Goal: Information Seeking & Learning: Learn about a topic

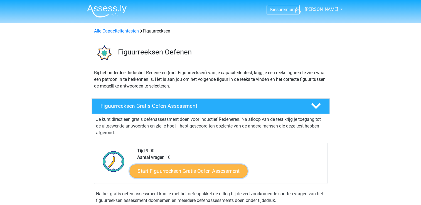
click at [200, 171] on link "Start Figuurreeksen Gratis Oefen Assessment" at bounding box center [188, 171] width 118 height 13
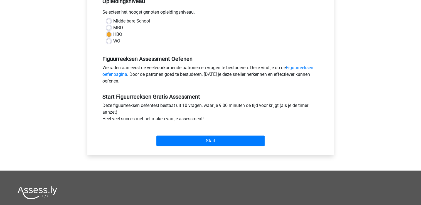
scroll to position [121, 0]
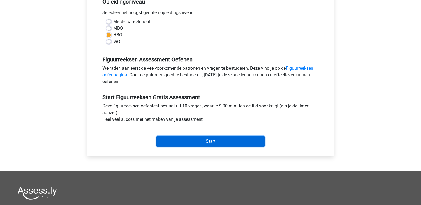
click at [184, 139] on input "Start" at bounding box center [210, 141] width 108 height 11
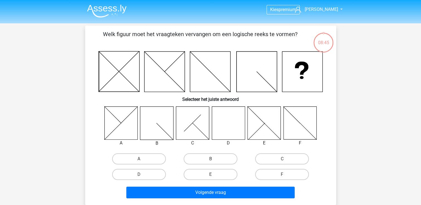
click at [226, 123] on icon at bounding box center [228, 123] width 33 height 33
click at [148, 176] on label "D" at bounding box center [139, 174] width 54 height 11
click at [143, 176] on input "D" at bounding box center [141, 177] width 4 height 4
radio input "true"
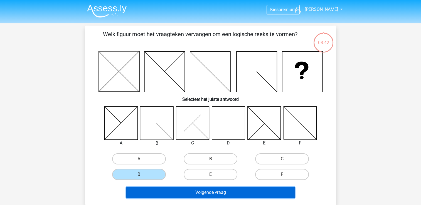
click at [188, 197] on button "Volgende vraag" at bounding box center [210, 193] width 168 height 12
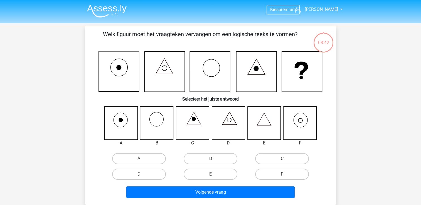
scroll to position [26, 0]
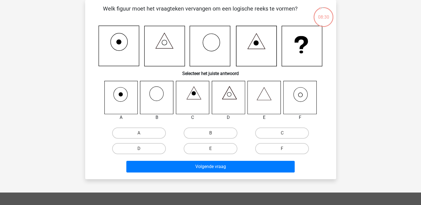
click at [306, 100] on icon at bounding box center [299, 97] width 33 height 33
click at [282, 147] on label "F" at bounding box center [282, 148] width 54 height 11
click at [282, 149] on input "F" at bounding box center [284, 151] width 4 height 4
radio input "true"
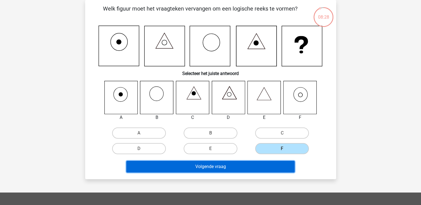
click at [268, 168] on button "Volgende vraag" at bounding box center [210, 167] width 168 height 12
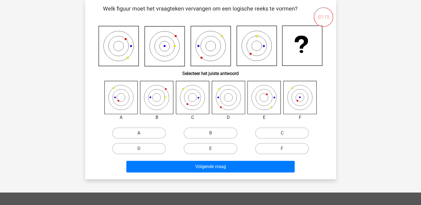
click at [149, 135] on label "A" at bounding box center [139, 133] width 54 height 11
click at [143, 135] on input "A" at bounding box center [141, 135] width 4 height 4
radio input "true"
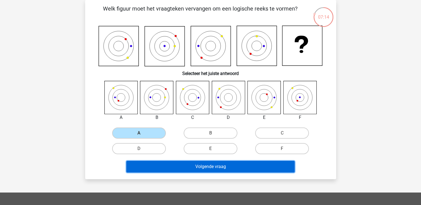
click at [171, 170] on button "Volgende vraag" at bounding box center [210, 167] width 168 height 12
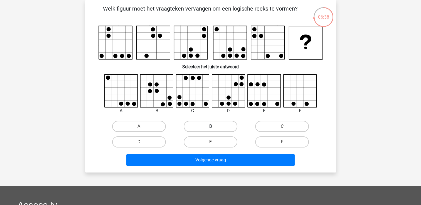
click at [219, 131] on label "B" at bounding box center [211, 126] width 54 height 11
click at [214, 130] on input "B" at bounding box center [212, 129] width 4 height 4
radio input "true"
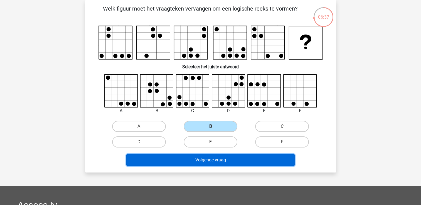
click at [222, 165] on button "Volgende vraag" at bounding box center [210, 160] width 168 height 12
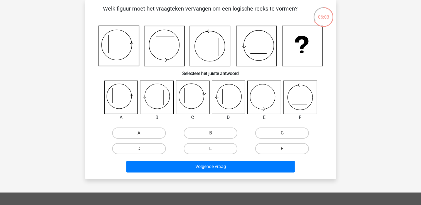
click at [223, 152] on label "E" at bounding box center [211, 148] width 54 height 11
click at [214, 152] on input "E" at bounding box center [212, 151] width 4 height 4
radio input "true"
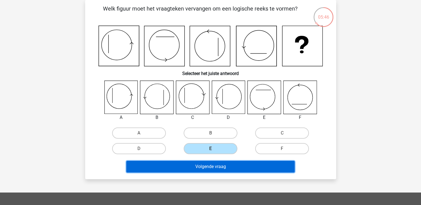
click at [230, 165] on button "Volgende vraag" at bounding box center [210, 167] width 168 height 12
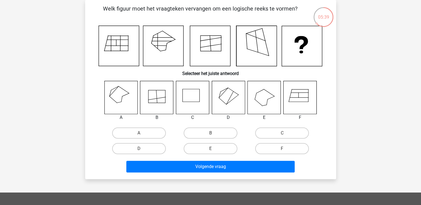
drag, startPoint x: 420, startPoint y: 36, endPoint x: 424, endPoint y: 11, distance: 25.4
click at [421, 11] on html "Kies premium Annette cathechar@hotmail.com" at bounding box center [210, 156] width 421 height 365
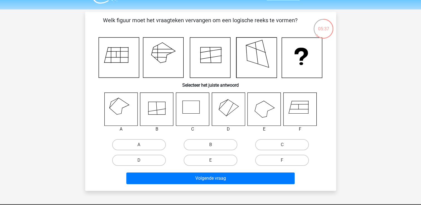
scroll to position [17, 0]
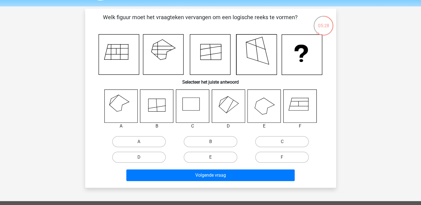
click at [283, 160] on input "F" at bounding box center [284, 160] width 4 height 4
radio input "true"
click at [133, 144] on label "A" at bounding box center [139, 141] width 54 height 11
click at [139, 144] on input "A" at bounding box center [141, 144] width 4 height 4
radio input "true"
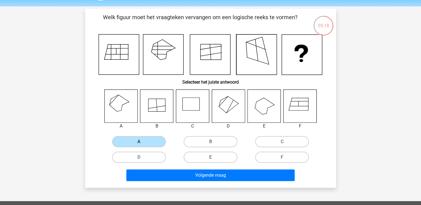
click at [169, 184] on div "Welk figuur moet het vraagteken vervangen om een logische reeks te vormen? Sele…" at bounding box center [210, 99] width 251 height 180
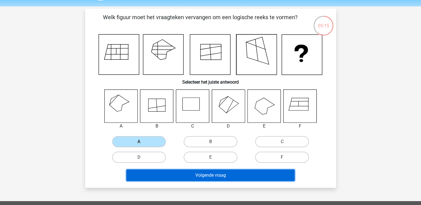
click at [173, 177] on button "Volgende vraag" at bounding box center [210, 176] width 168 height 12
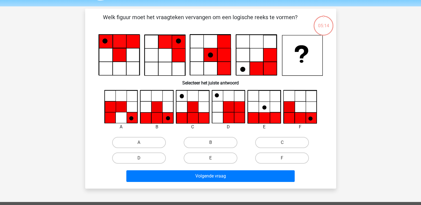
scroll to position [26, 0]
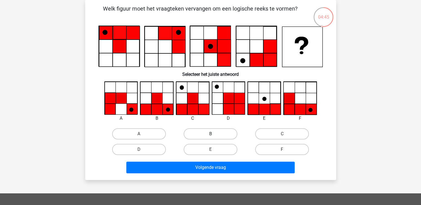
click at [199, 132] on label "B" at bounding box center [211, 134] width 54 height 11
click at [210, 134] on input "B" at bounding box center [212, 136] width 4 height 4
radio input "true"
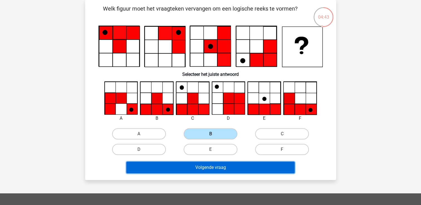
click at [204, 168] on button "Volgende vraag" at bounding box center [210, 168] width 168 height 12
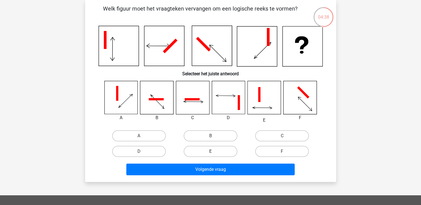
click at [208, 152] on label "E" at bounding box center [211, 151] width 54 height 11
click at [210, 152] on input "E" at bounding box center [212, 154] width 4 height 4
radio input "true"
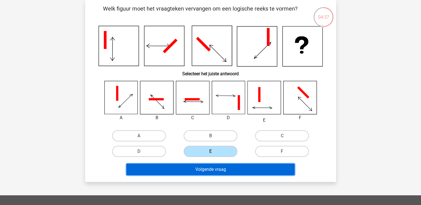
click at [207, 174] on button "Volgende vraag" at bounding box center [210, 170] width 168 height 12
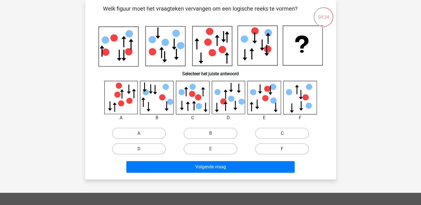
click at [274, 152] on label "F" at bounding box center [282, 149] width 54 height 11
click at [282, 152] on input "F" at bounding box center [284, 151] width 4 height 4
radio input "true"
click at [202, 133] on label "B" at bounding box center [211, 133] width 54 height 11
click at [210, 134] on input "B" at bounding box center [212, 136] width 4 height 4
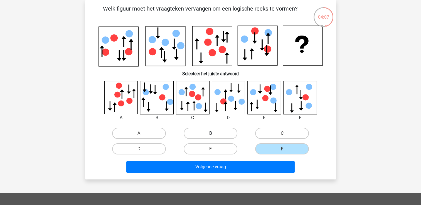
radio input "true"
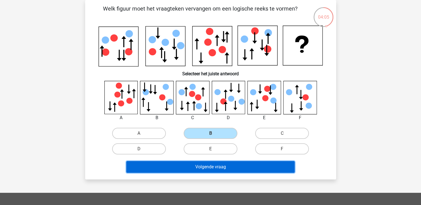
click at [200, 169] on button "Volgende vraag" at bounding box center [210, 167] width 168 height 12
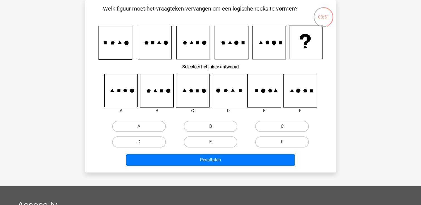
click at [209, 145] on label "E" at bounding box center [211, 142] width 54 height 11
click at [210, 145] on input "E" at bounding box center [212, 144] width 4 height 4
radio input "true"
click at [145, 138] on label "D" at bounding box center [139, 142] width 54 height 11
click at [143, 142] on input "D" at bounding box center [141, 144] width 4 height 4
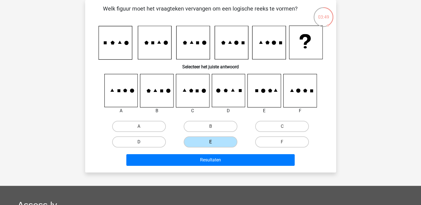
radio input "true"
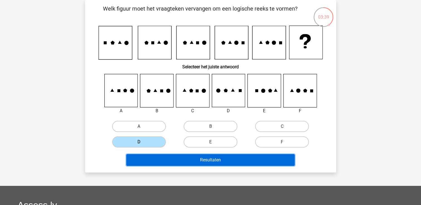
click at [179, 159] on button "Resultaten" at bounding box center [210, 160] width 168 height 12
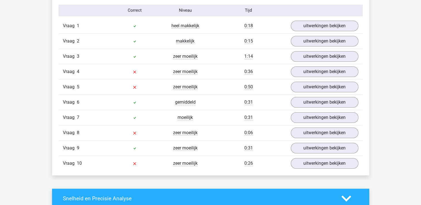
scroll to position [461, 0]
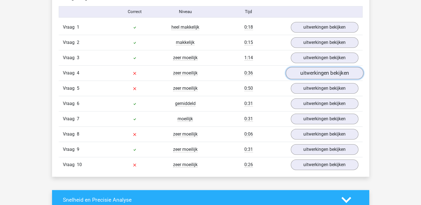
click at [328, 72] on link "uitwerkingen bekijken" at bounding box center [325, 73] width 78 height 12
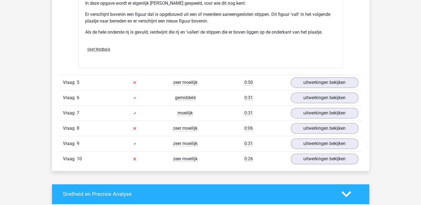
scroll to position [808, 0]
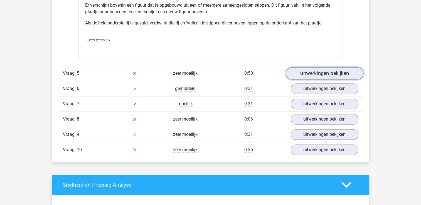
click at [327, 73] on link "uitwerkingen bekijken" at bounding box center [325, 73] width 78 height 12
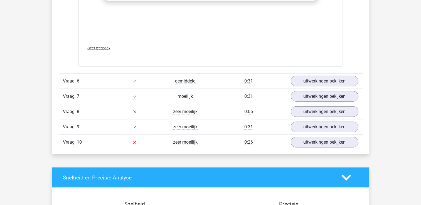
scroll to position [1290, 0]
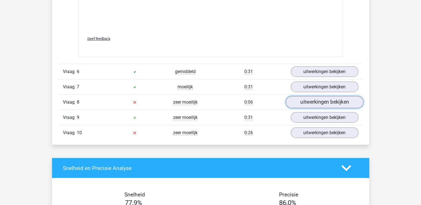
click at [319, 99] on link "uitwerkingen bekijken" at bounding box center [325, 103] width 78 height 12
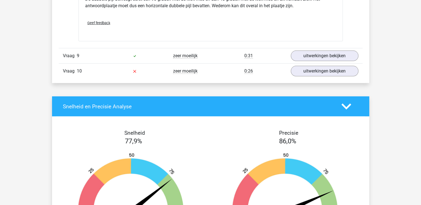
scroll to position [1713, 0]
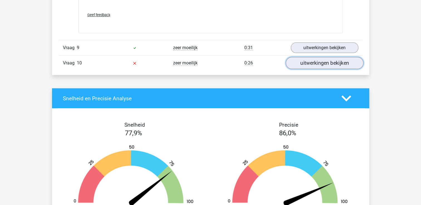
click at [322, 61] on link "uitwerkingen bekijken" at bounding box center [325, 63] width 78 height 12
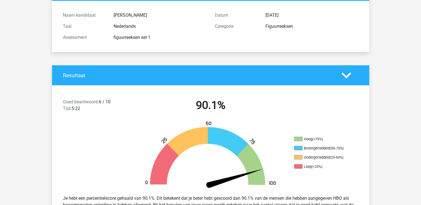
scroll to position [59, 0]
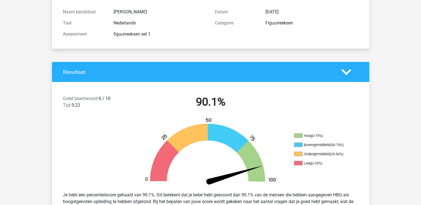
click at [213, 100] on h2 "90.1%" at bounding box center [211, 101] width 144 height 13
